Goal: Transaction & Acquisition: Purchase product/service

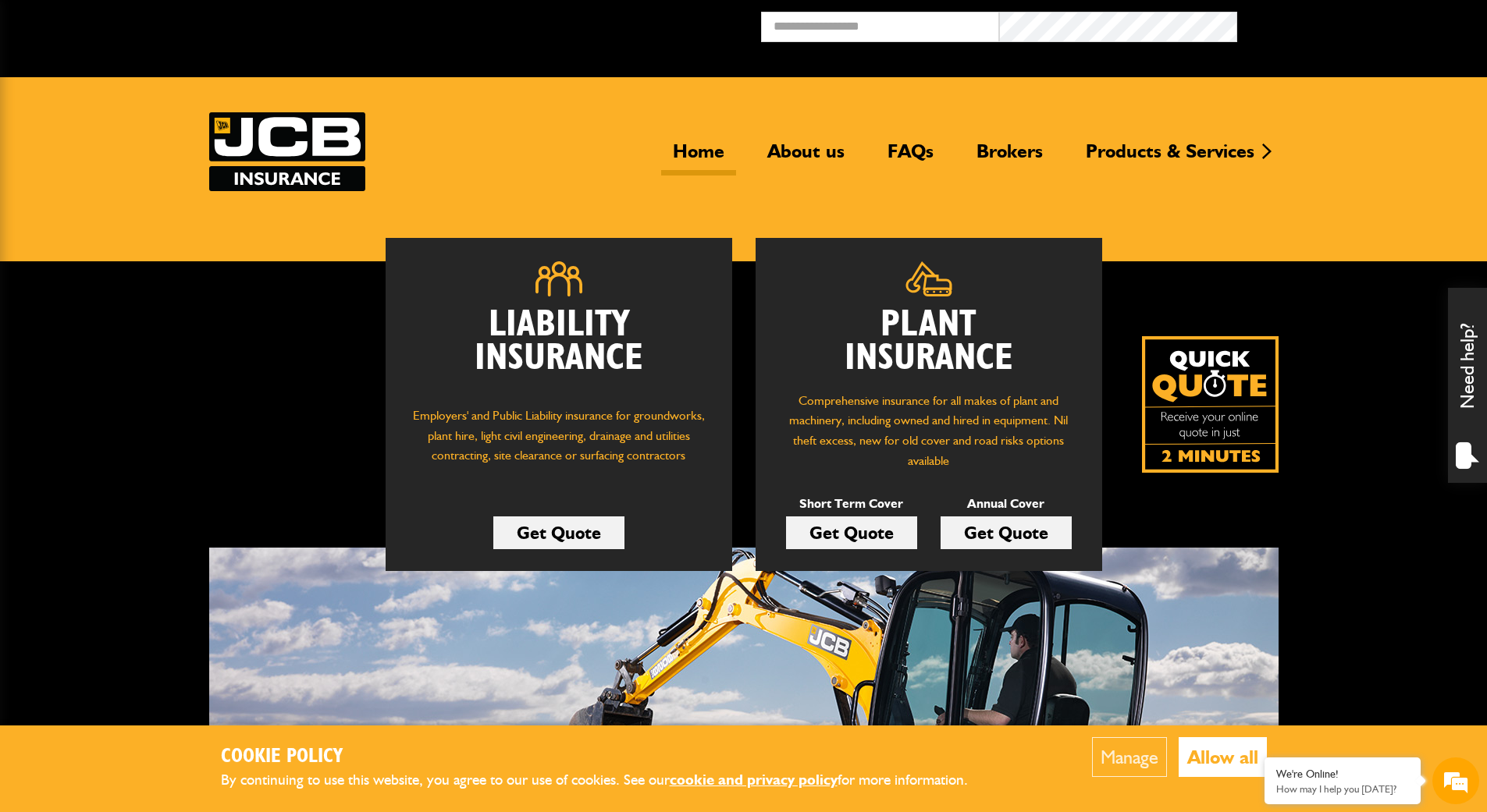
click at [867, 537] on link "Get Quote" at bounding box center [852, 532] width 132 height 32
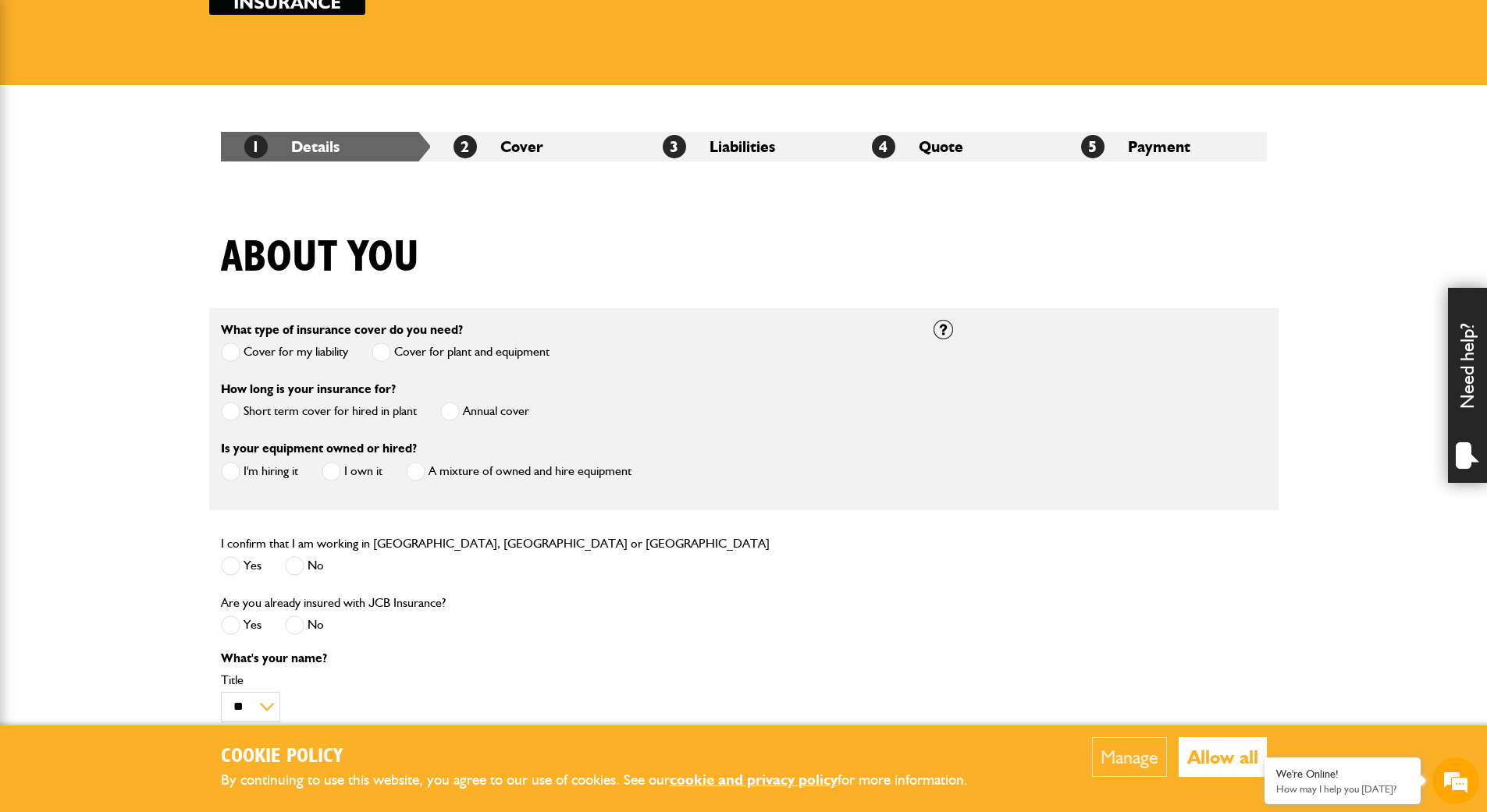
scroll to position [177, 0]
click at [229, 408] on span at bounding box center [231, 410] width 19 height 19
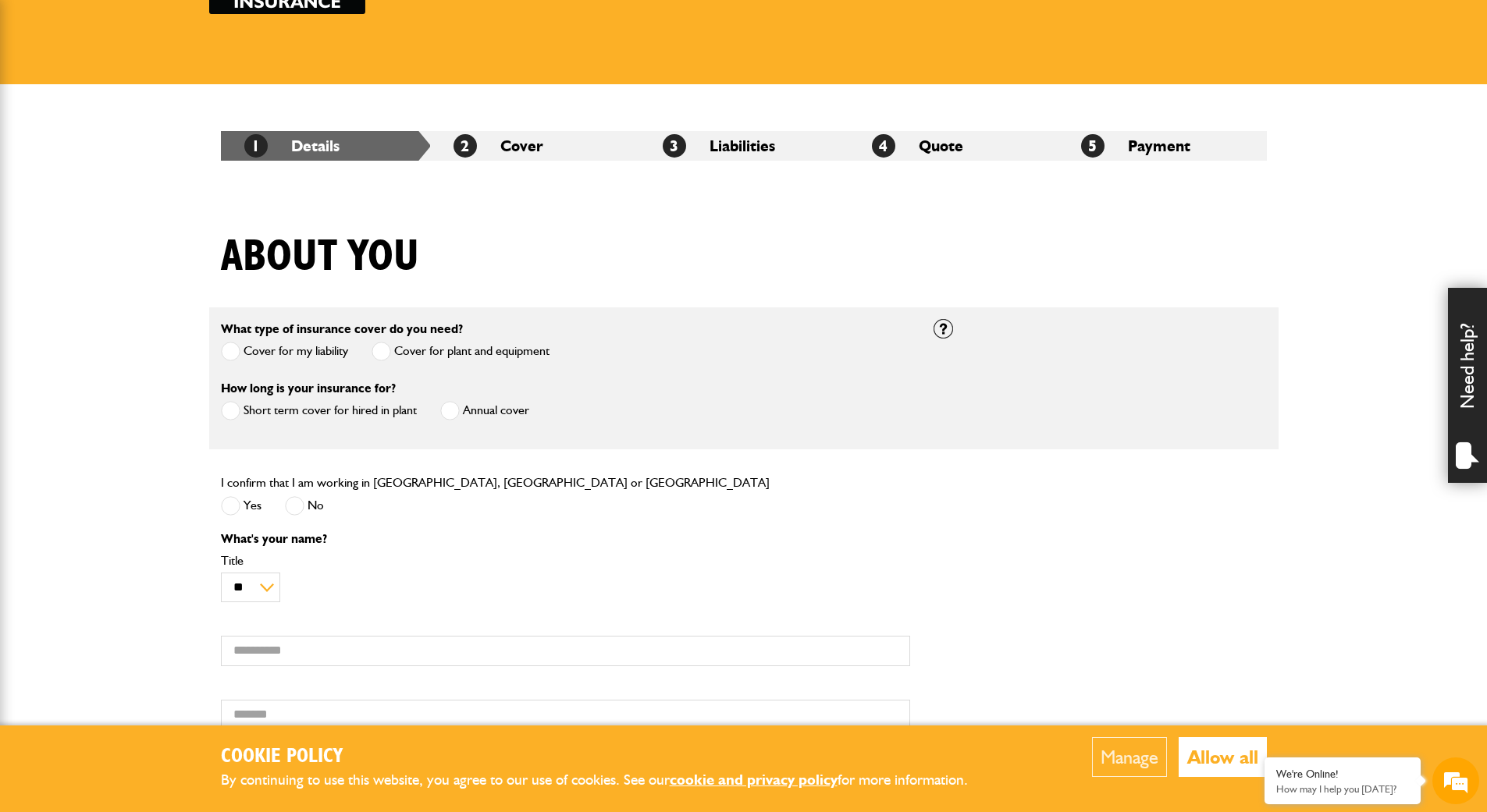
scroll to position [0, 0]
click at [228, 497] on span at bounding box center [231, 506] width 19 height 19
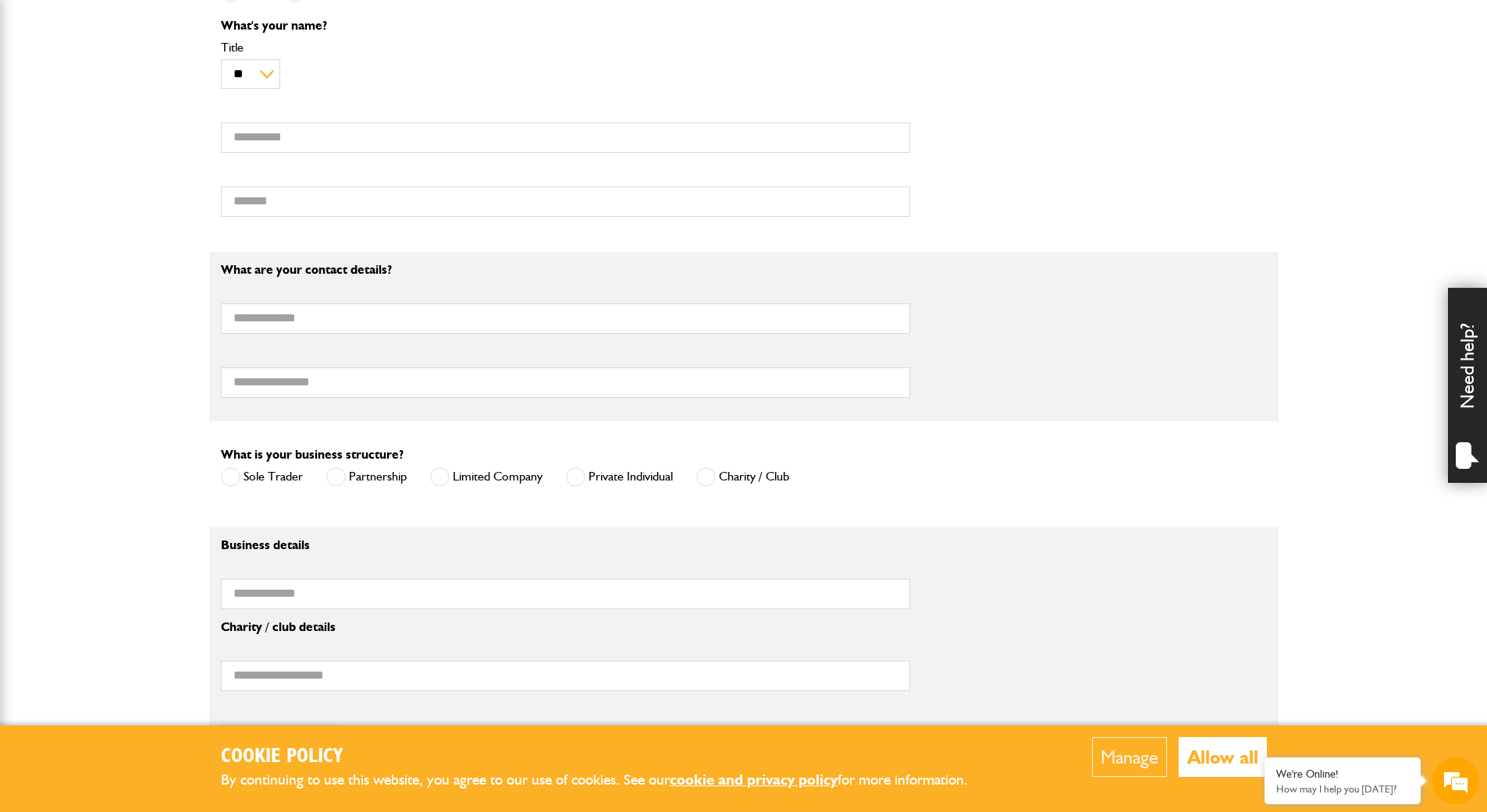
scroll to position [691, 0]
click at [577, 476] on span at bounding box center [575, 476] width 19 height 19
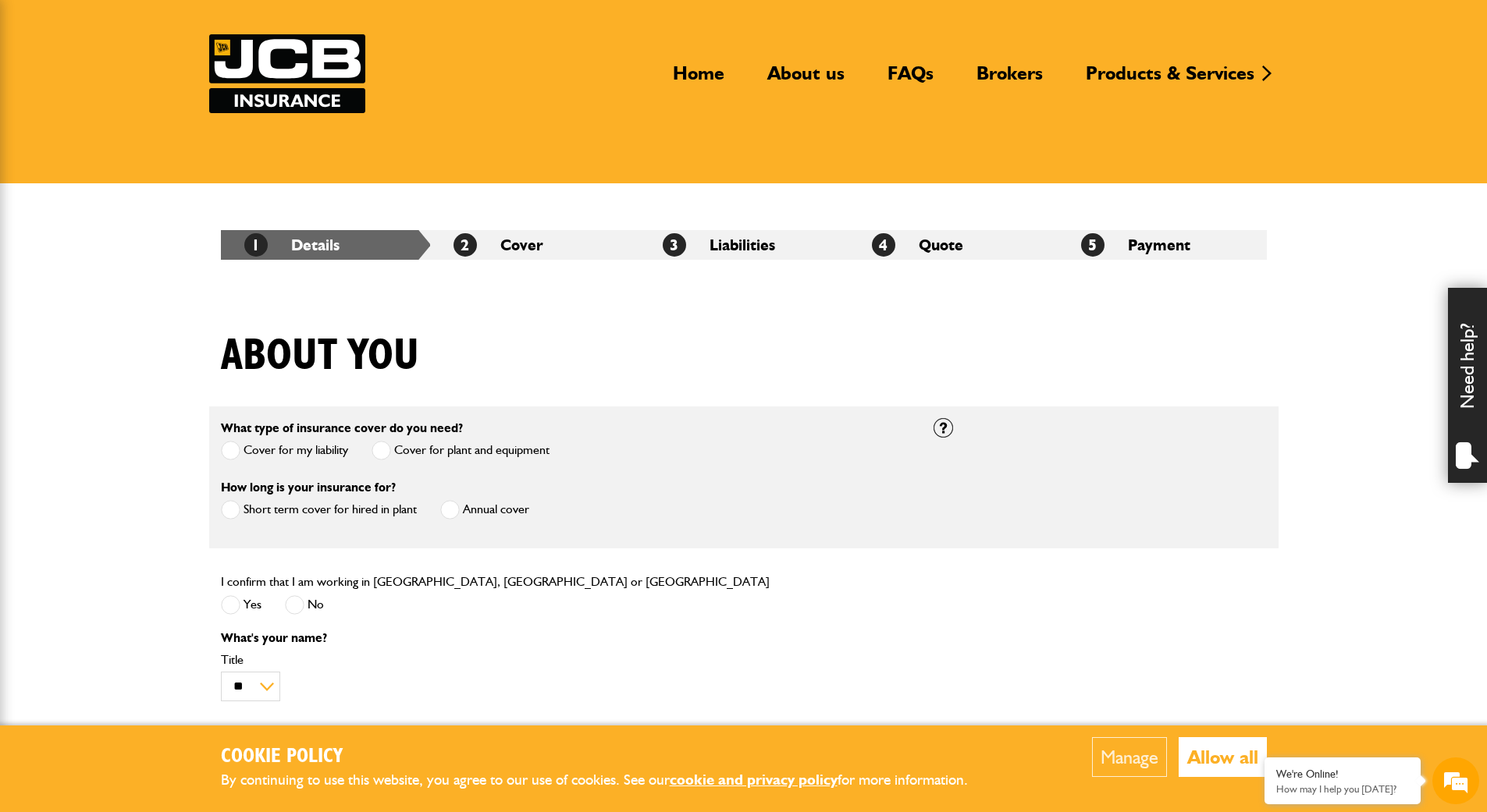
scroll to position [77, 0]
